Goal: Use online tool/utility

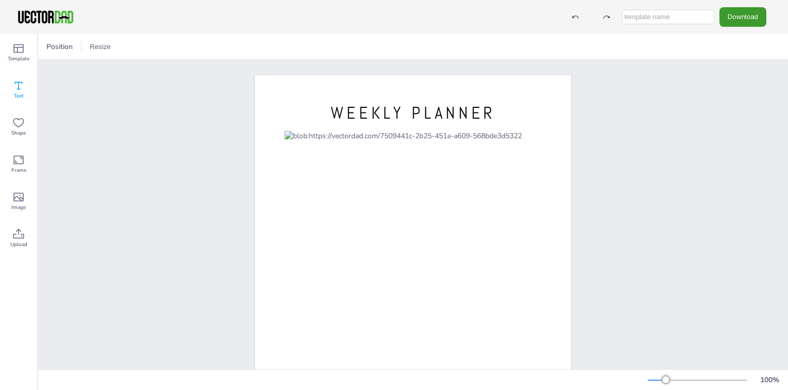
click at [15, 87] on icon at bounding box center [18, 85] width 12 height 12
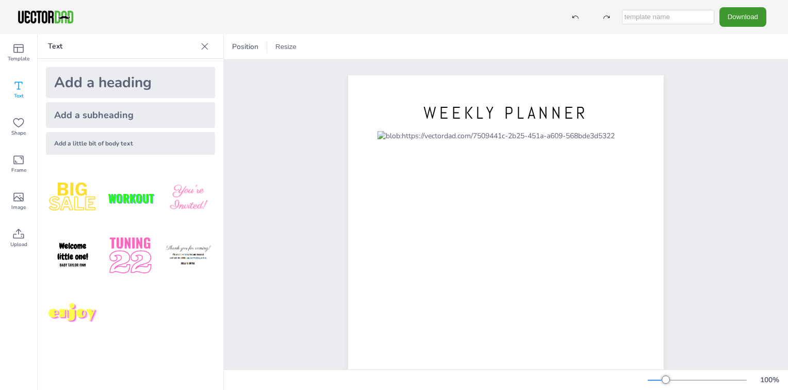
click at [180, 199] on img at bounding box center [188, 198] width 54 height 54
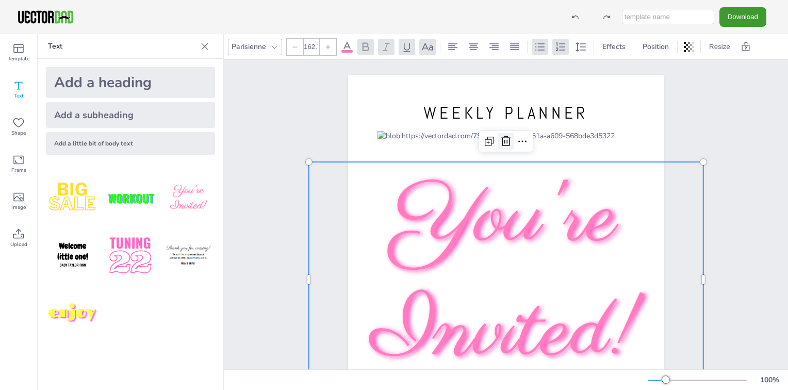
click at [499, 141] on icon at bounding box center [505, 141] width 12 height 12
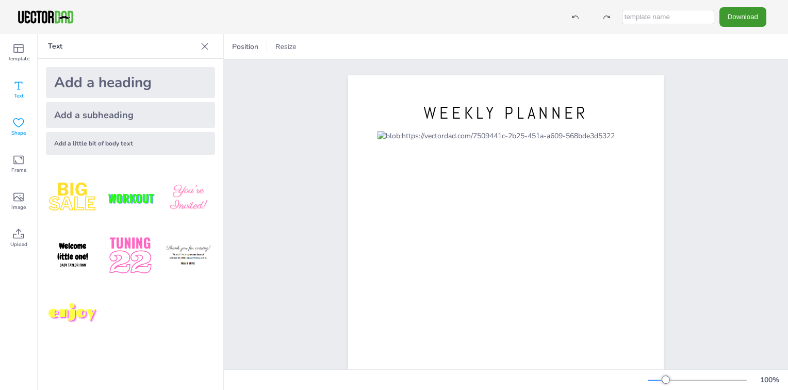
click at [14, 120] on icon at bounding box center [18, 122] width 11 height 9
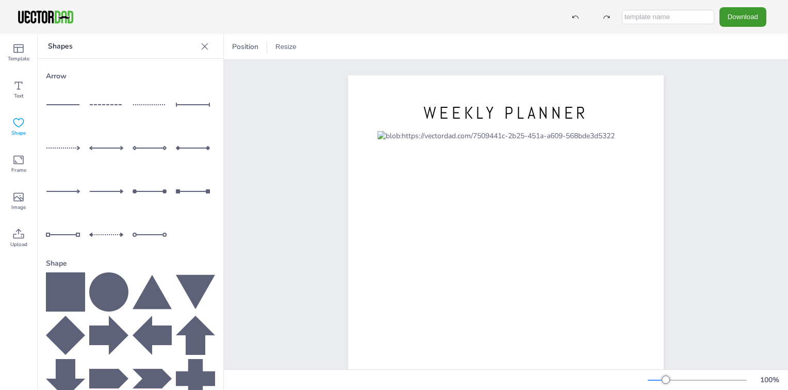
click at [104, 224] on div at bounding box center [108, 234] width 39 height 39
drag, startPoint x: 507, startPoint y: 279, endPoint x: 504, endPoint y: 91, distance: 188.2
click at [504, 91] on div at bounding box center [503, 91] width 158 height 16
drag, startPoint x: 420, startPoint y: 89, endPoint x: 381, endPoint y: 88, distance: 38.7
click at [382, 88] on div at bounding box center [386, 91] width 8 height 8
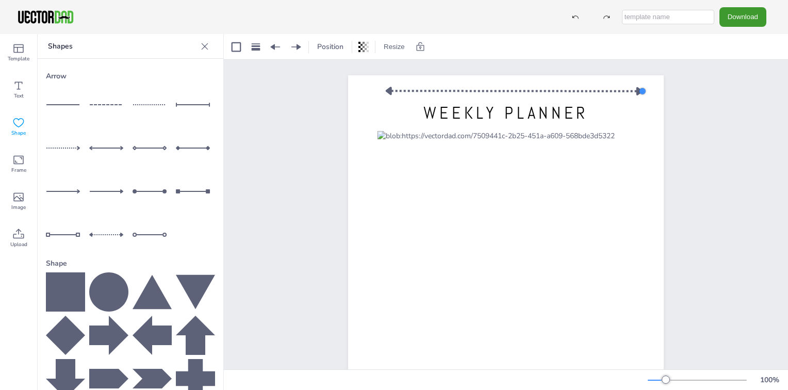
drag, startPoint x: 578, startPoint y: 91, endPoint x: 638, endPoint y: 92, distance: 60.3
click at [638, 92] on div at bounding box center [642, 91] width 8 height 8
click at [530, 69] on icon at bounding box center [530, 69] width 12 height 12
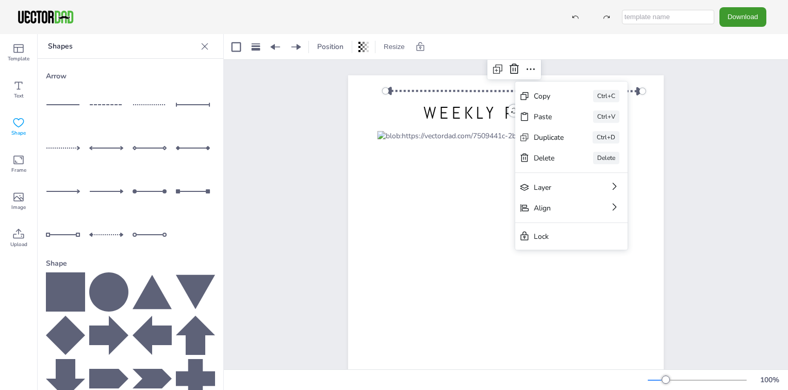
click at [457, 93] on div at bounding box center [514, 90] width 257 height 17
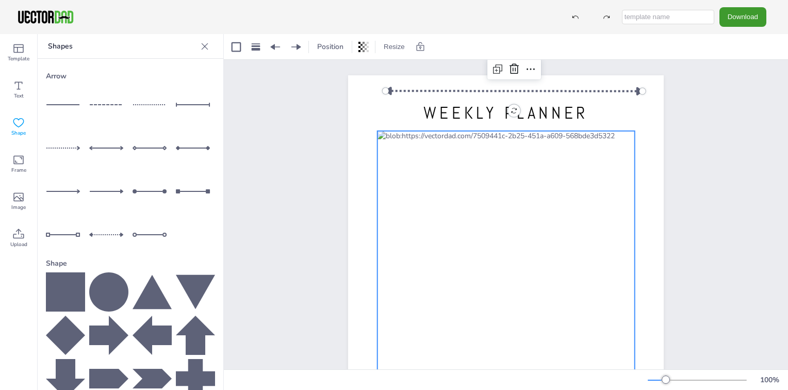
click at [473, 240] on div at bounding box center [505, 293] width 257 height 325
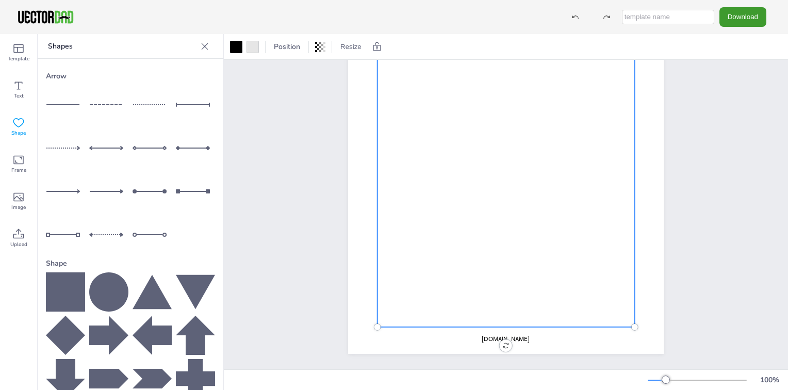
scroll to position [137, 0]
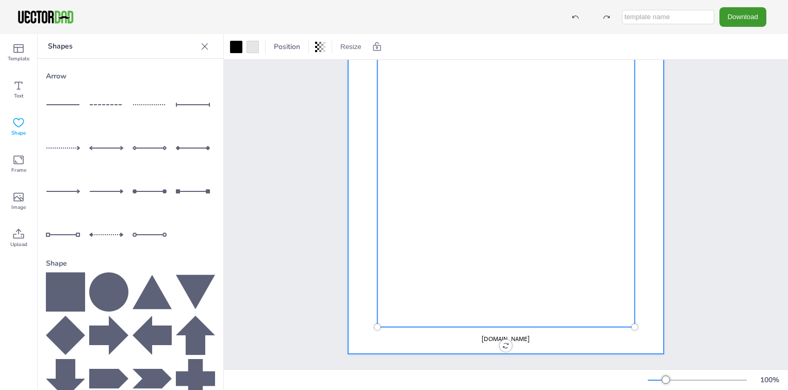
click at [647, 204] on div at bounding box center [505, 150] width 315 height 408
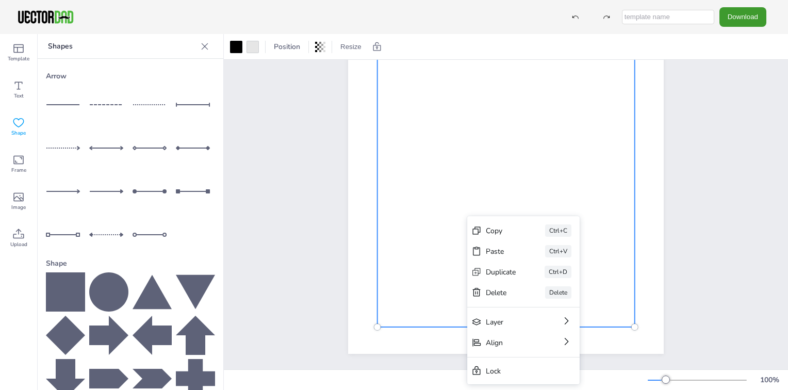
click at [505, 231] on div "Copy" at bounding box center [501, 231] width 30 height 10
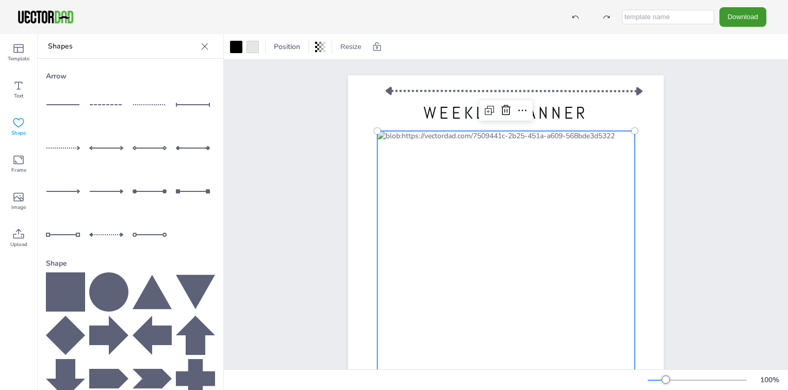
scroll to position [0, 0]
click at [516, 109] on icon at bounding box center [522, 110] width 12 height 12
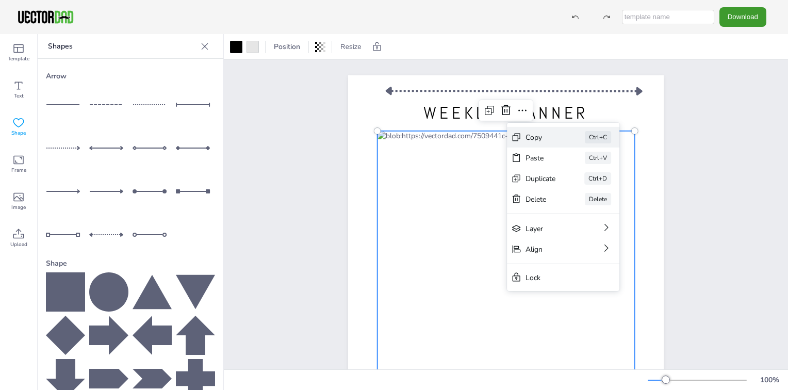
click at [545, 137] on div "Copy" at bounding box center [540, 137] width 30 height 10
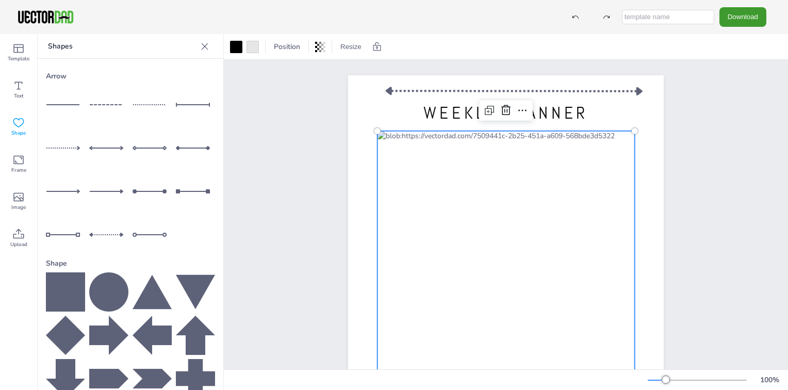
click at [469, 188] on div at bounding box center [505, 293] width 257 height 325
drag, startPoint x: 619, startPoint y: 212, endPoint x: 631, endPoint y: 205, distance: 13.9
click at [623, 210] on div at bounding box center [505, 293] width 257 height 325
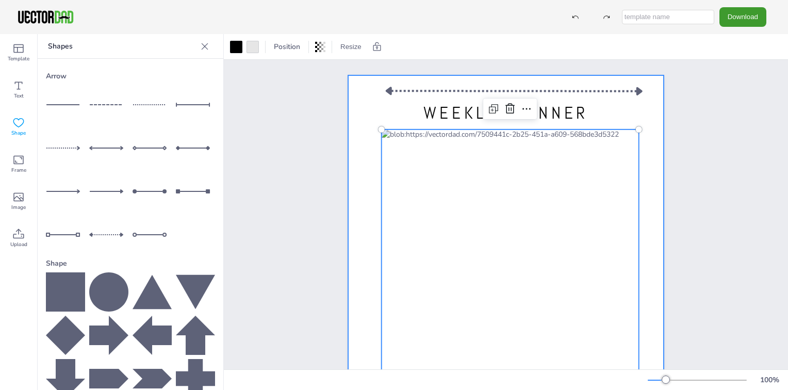
scroll to position [137, 0]
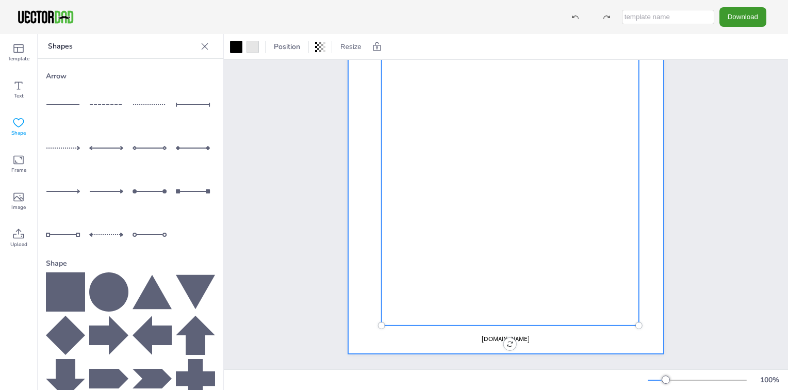
click at [627, 333] on div at bounding box center [505, 150] width 315 height 408
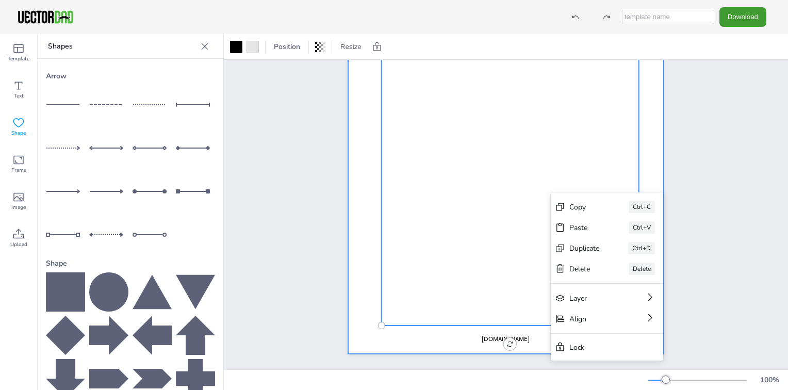
click at [642, 131] on div at bounding box center [505, 150] width 315 height 408
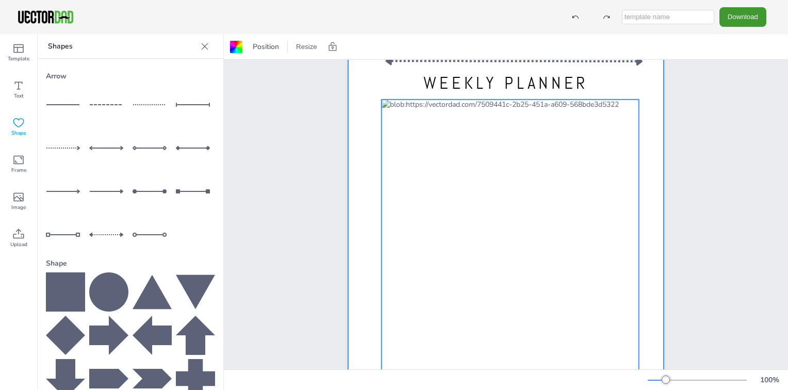
scroll to position [0, 0]
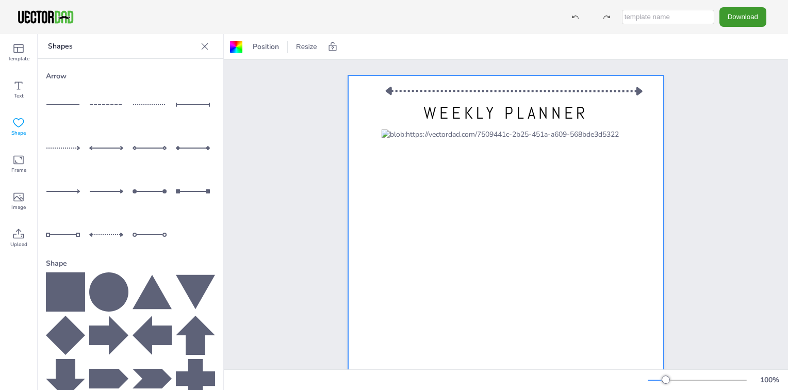
click at [199, 43] on icon at bounding box center [204, 46] width 10 height 10
